Goal: Information Seeking & Learning: Learn about a topic

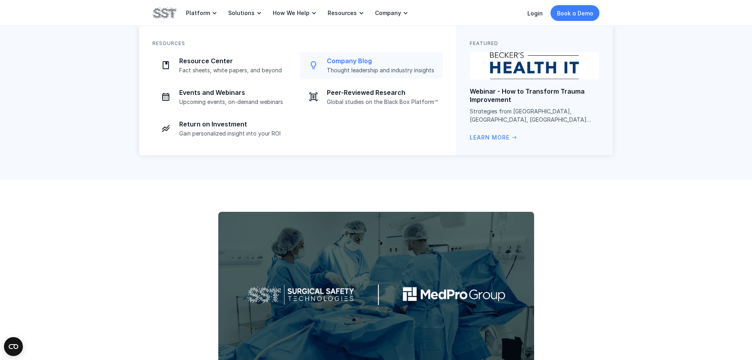
click at [354, 68] on p "Thought leadership and industry insights" at bounding box center [382, 70] width 111 height 7
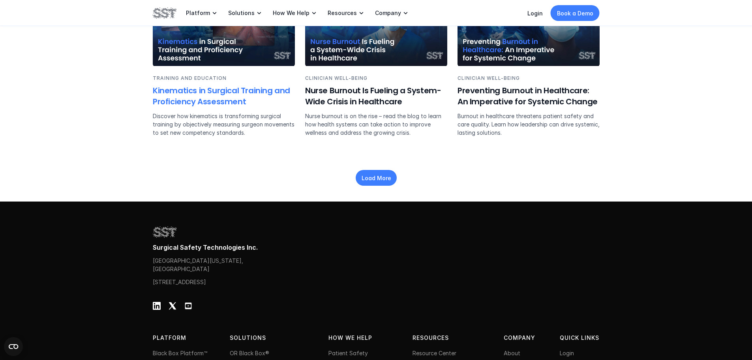
scroll to position [1184, 0]
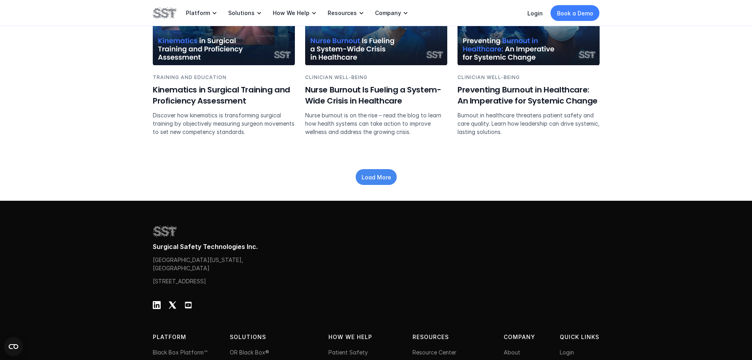
click at [371, 174] on p "Load More" at bounding box center [376, 177] width 30 height 8
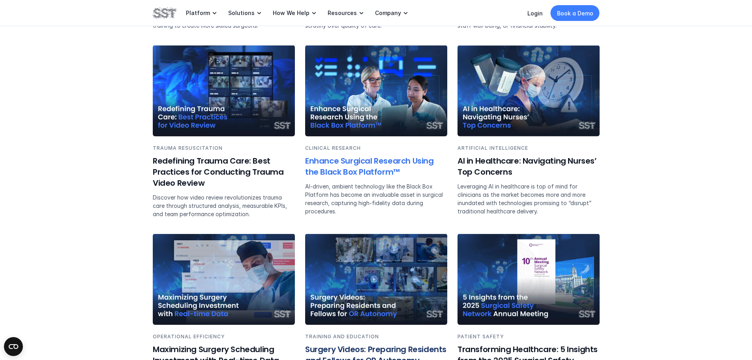
scroll to position [1815, 0]
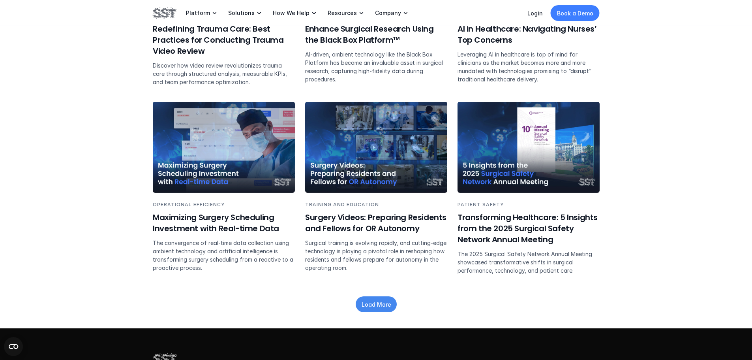
click at [379, 300] on p "Load More" at bounding box center [376, 304] width 30 height 8
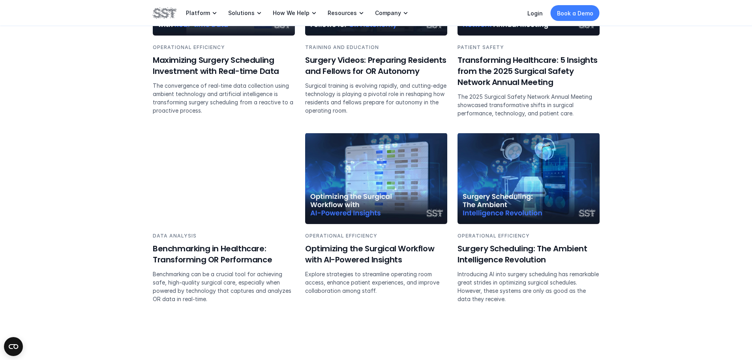
scroll to position [1973, 0]
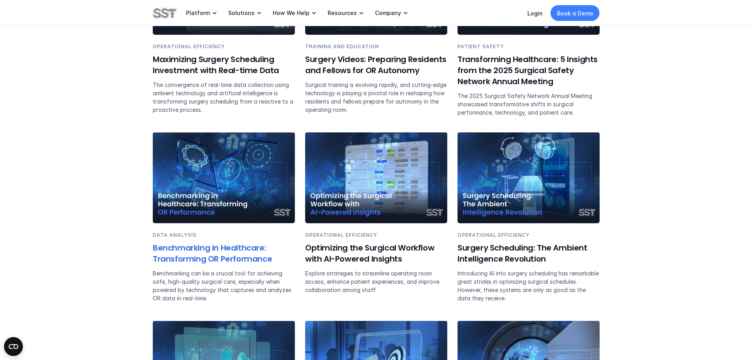
drag, startPoint x: 242, startPoint y: 251, endPoint x: 668, endPoint y: 272, distance: 426.7
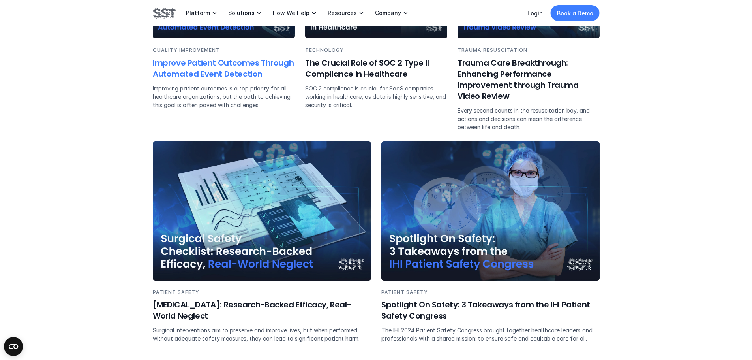
scroll to position [2565, 0]
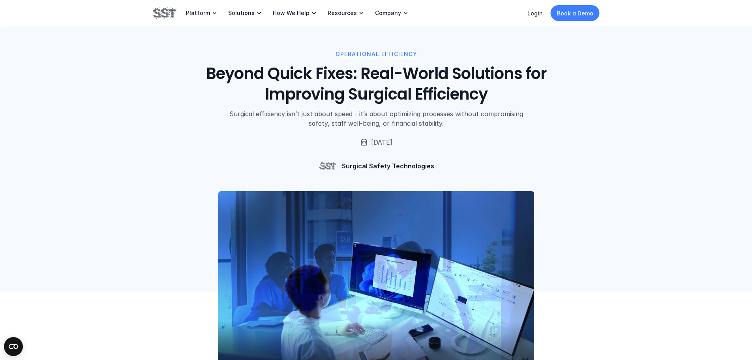
click at [170, 87] on div "OPERATIONAL EFFICIENCY Beyond Quick Fixes: Real-World Solutions for Improving S…" at bounding box center [376, 89] width 447 height 78
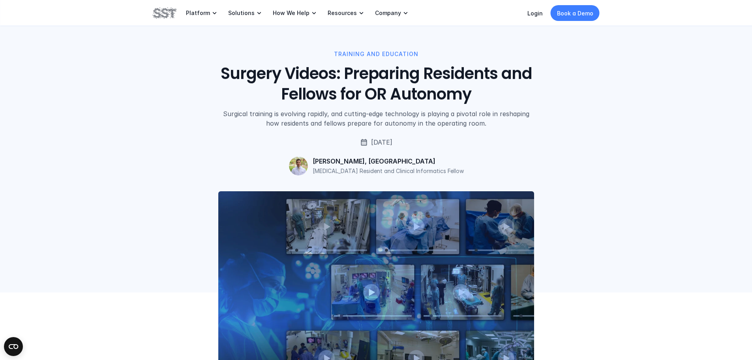
click at [580, 118] on div "TRAINING AND EDUCATION Surgery Videos: Preparing Residents and Fellows for OR A…" at bounding box center [376, 89] width 447 height 78
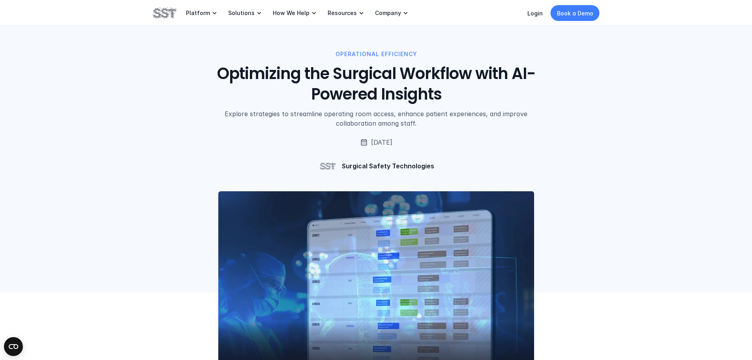
click at [631, 86] on div "OPERATIONAL EFFICIENCY Optimizing the Surgical Workflow with AI-Powered Insight…" at bounding box center [376, 87] width 752 height 175
